Goal: Use online tool/utility: Utilize a website feature to perform a specific function

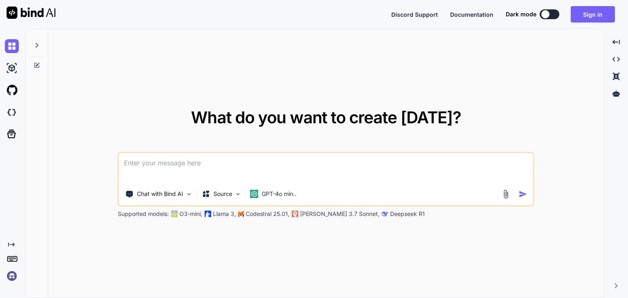
click at [42, 43] on div at bounding box center [37, 43] width 16 height 28
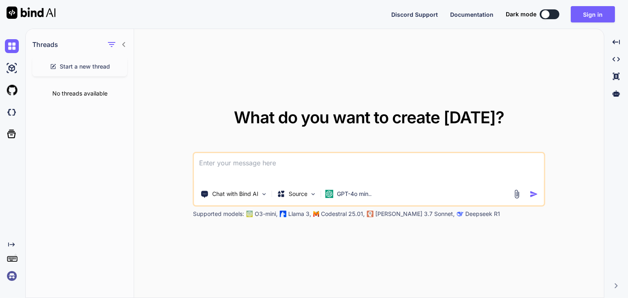
click at [123, 43] on icon at bounding box center [124, 44] width 7 height 7
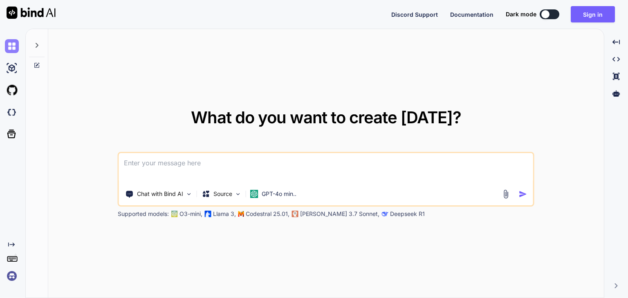
click at [9, 47] on img at bounding box center [12, 46] width 14 height 14
click at [16, 69] on img at bounding box center [12, 68] width 14 height 14
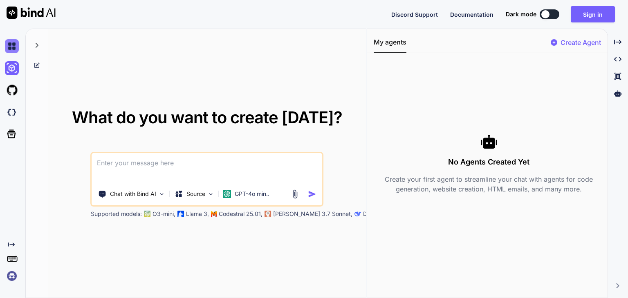
click at [16, 46] on img at bounding box center [12, 46] width 14 height 14
click at [379, 107] on div "No Agents Created Yet Create your first agent to streamline your chat with agen…" at bounding box center [489, 164] width 231 height 208
click at [618, 46] on div "Created with Pixso." at bounding box center [617, 42] width 13 height 14
type textarea "x"
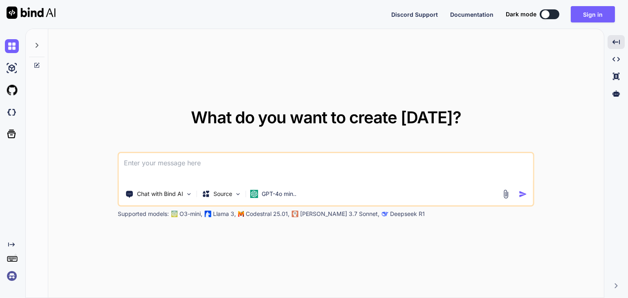
click at [37, 15] on img at bounding box center [31, 13] width 49 height 12
click at [10, 246] on icon "Created with Pixso." at bounding box center [11, 245] width 7 height 7
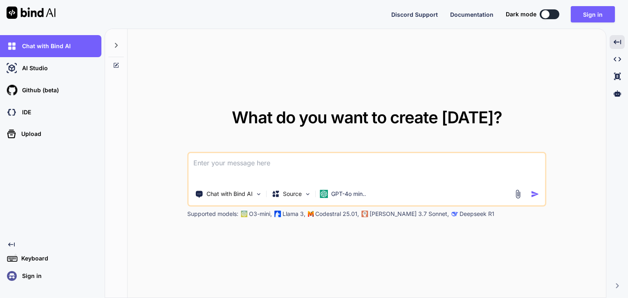
click at [132, 146] on div "What do you want to create [DATE]? Chat with Bind AI Source GPT-4o min.. Suppor…" at bounding box center [367, 164] width 478 height 270
click at [355, 192] on p "GPT-4o min.." at bounding box center [348, 194] width 35 height 8
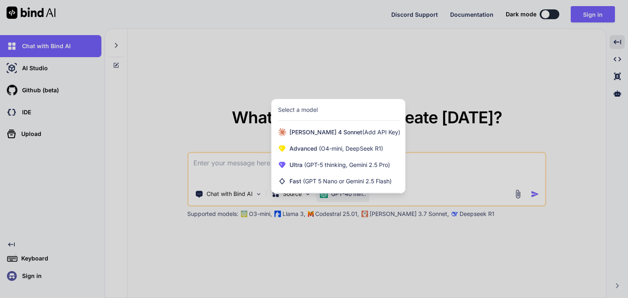
click at [284, 201] on div at bounding box center [314, 149] width 628 height 298
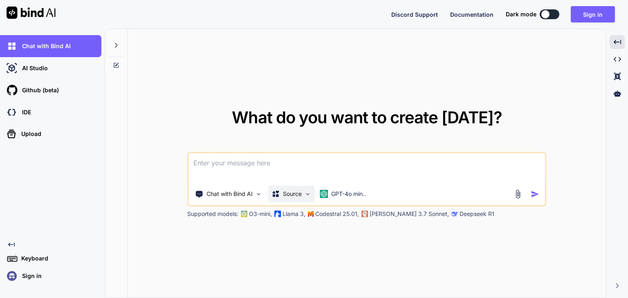
click at [283, 194] on p "Source" at bounding box center [292, 194] width 19 height 8
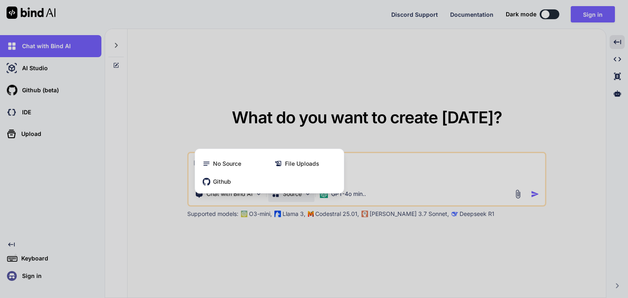
click at [249, 194] on div at bounding box center [314, 149] width 628 height 298
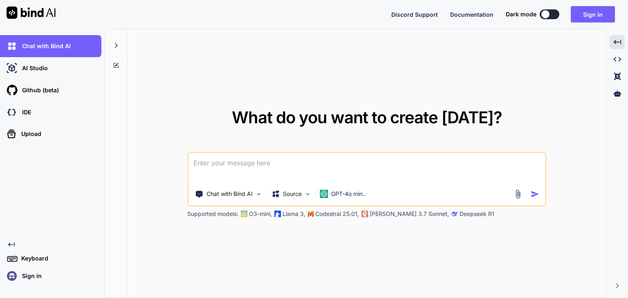
click at [249, 194] on p "Chat with Bind AI" at bounding box center [229, 194] width 46 height 8
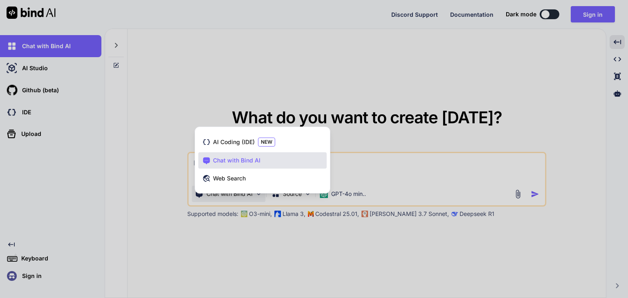
click at [394, 164] on div at bounding box center [314, 149] width 628 height 298
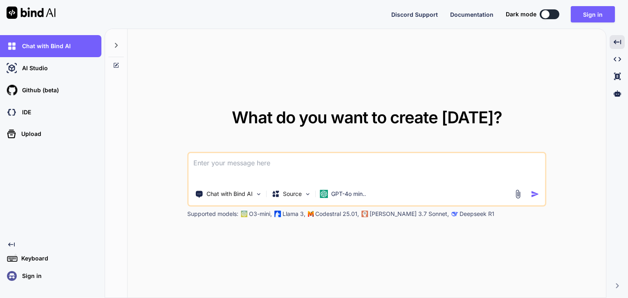
click at [316, 163] on textarea at bounding box center [366, 168] width 356 height 30
